Goal: Navigation & Orientation: Go to known website

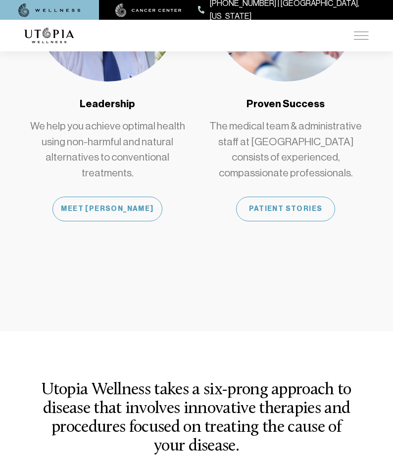
scroll to position [836, 0]
